Goal: Information Seeking & Learning: Learn about a topic

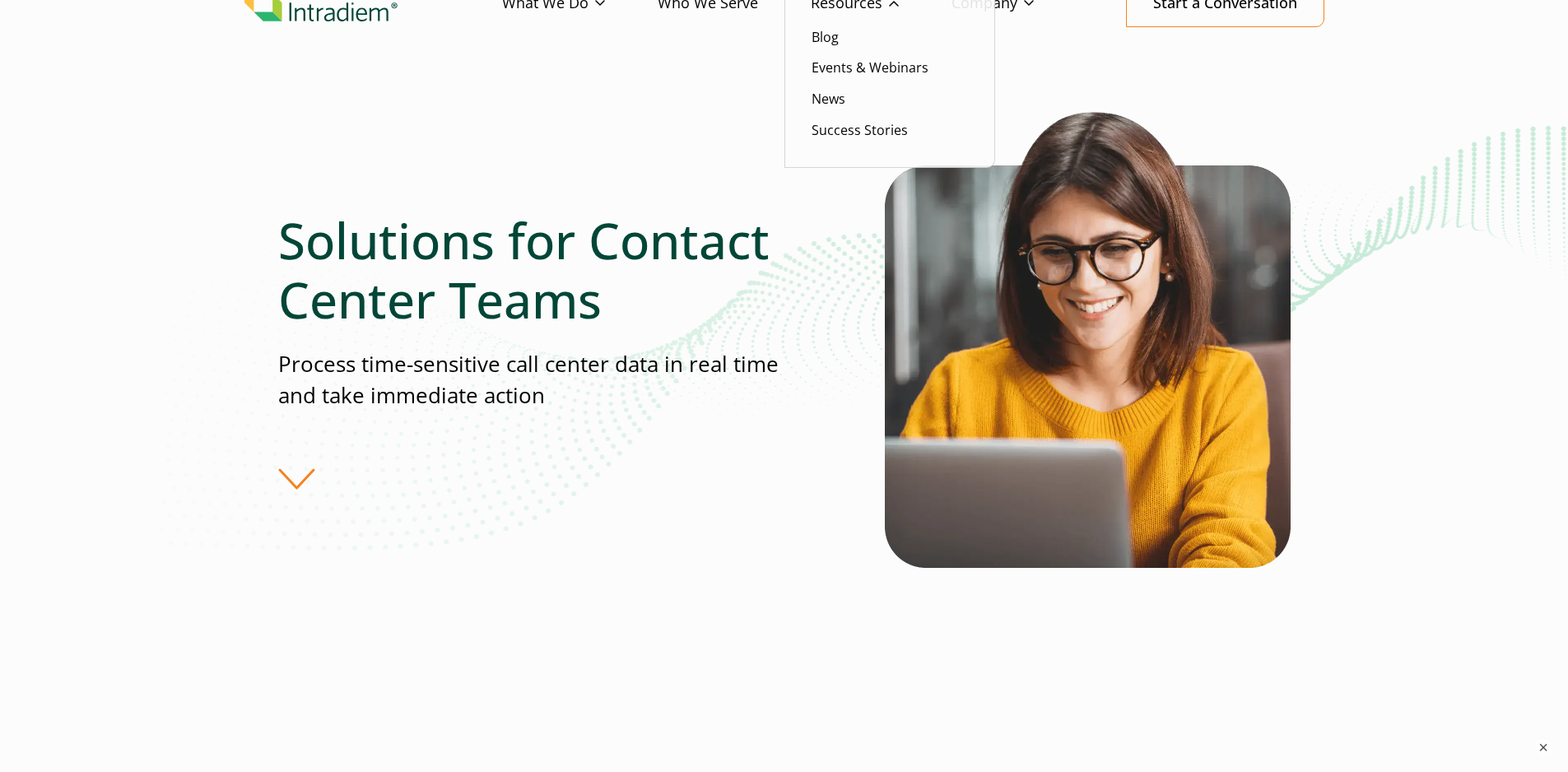
click at [835, 28] on link "Resources" at bounding box center [880, 4] width 140 height 48
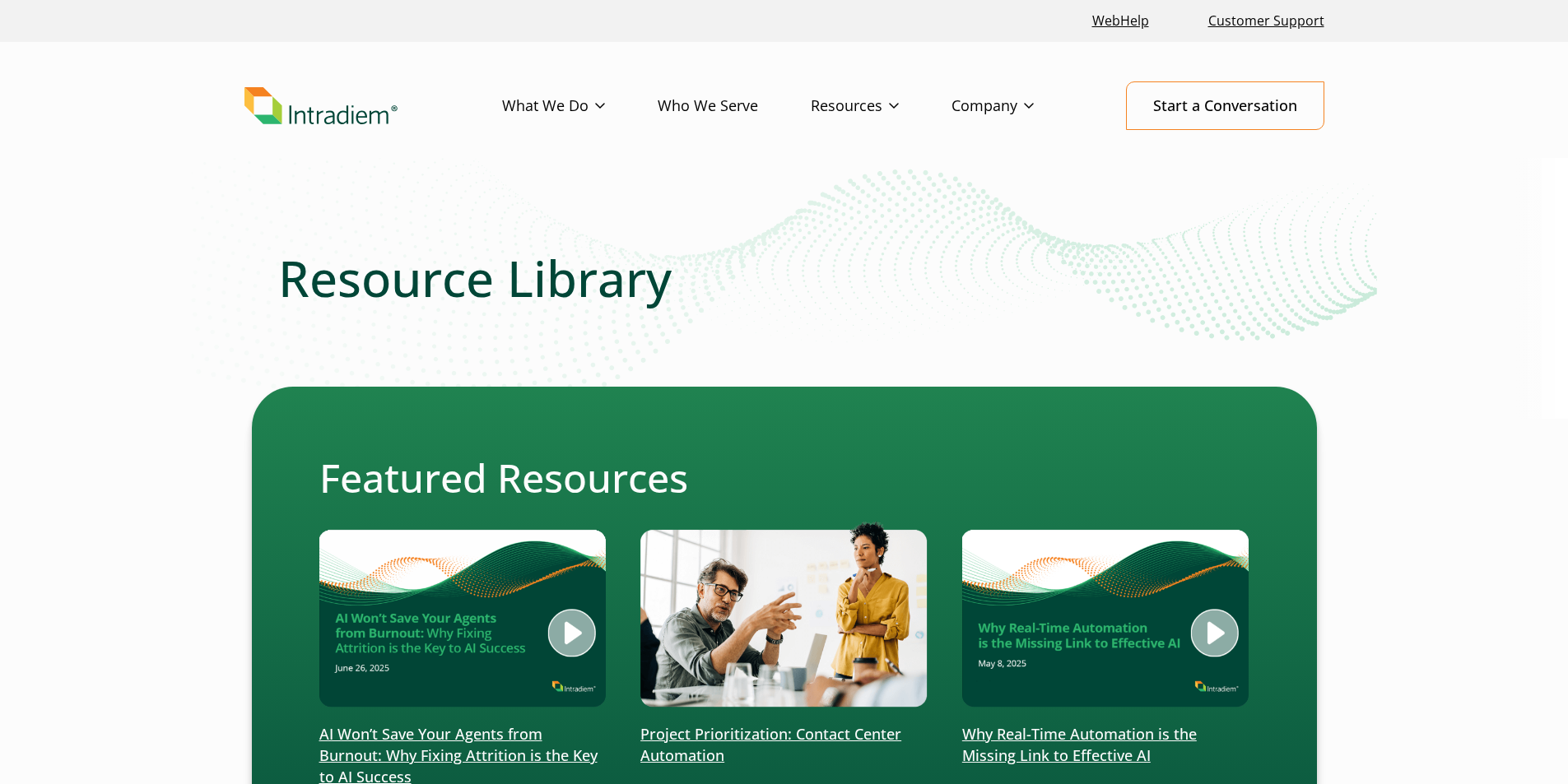
scroll to position [103, 0]
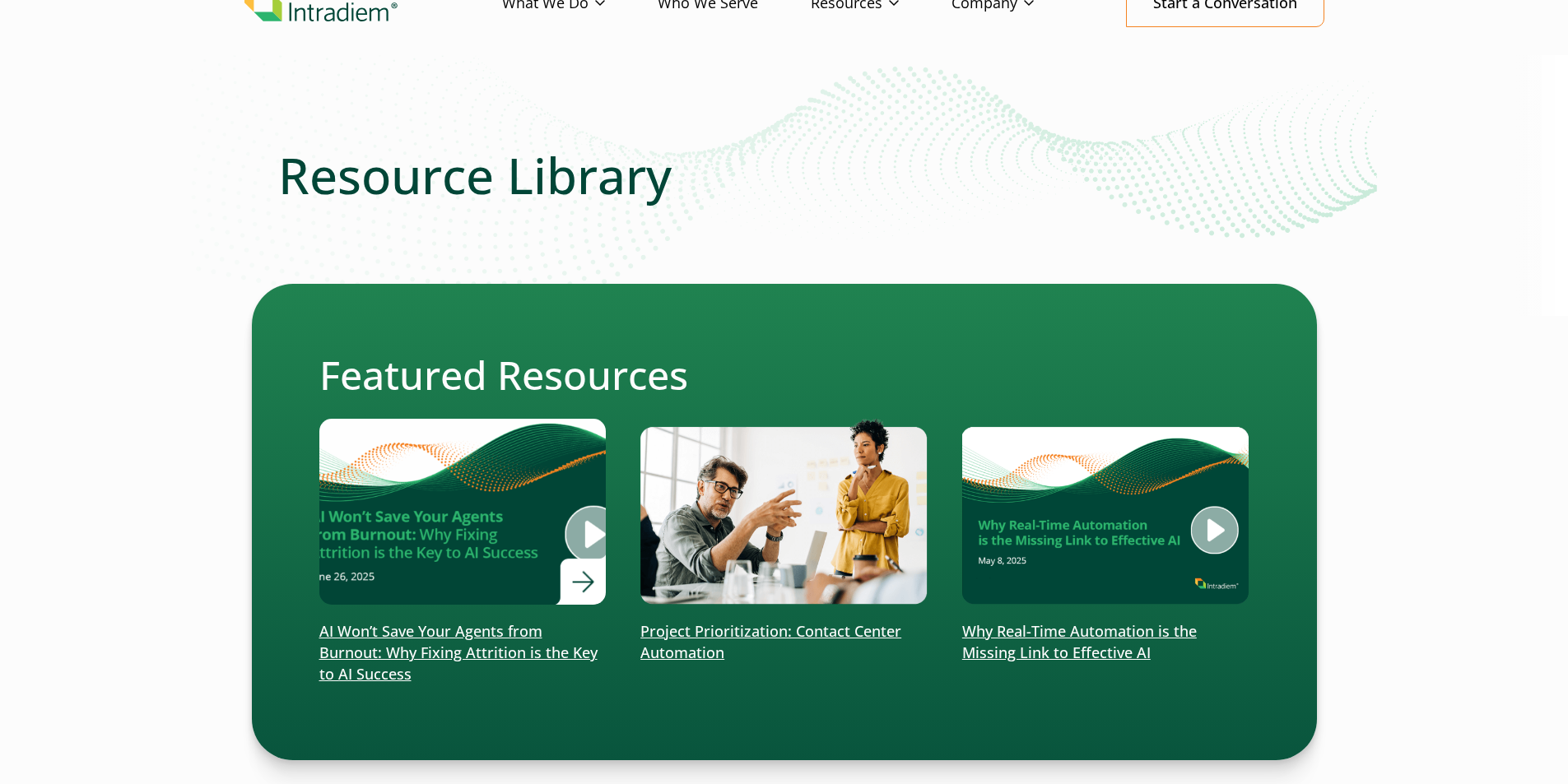
click at [375, 577] on img at bounding box center [462, 512] width 344 height 224
